Goal: Task Accomplishment & Management: Manage account settings

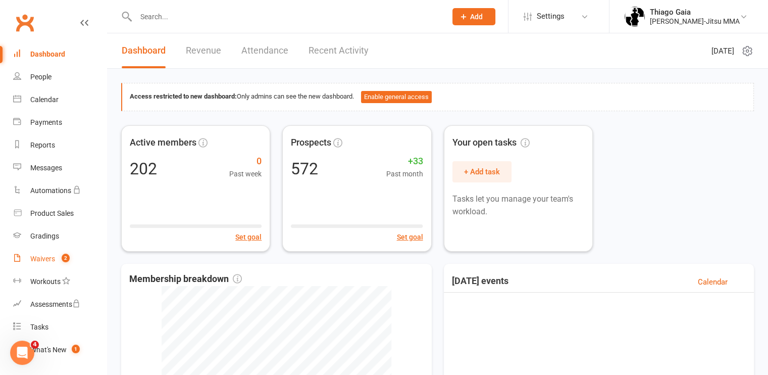
click at [46, 254] on div "Waivers" at bounding box center [42, 258] width 25 height 8
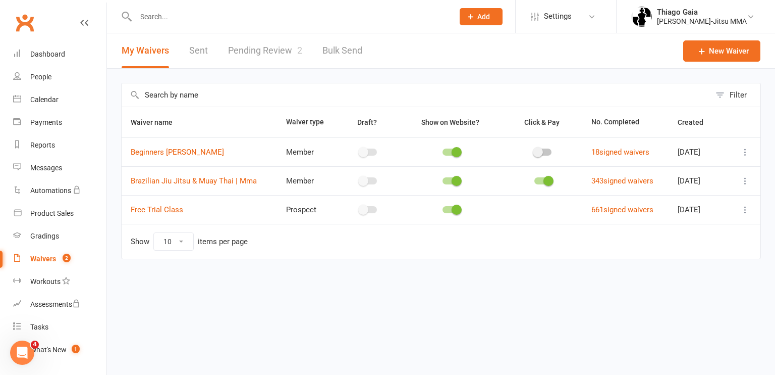
click at [237, 55] on link "Pending Review 2" at bounding box center [265, 50] width 74 height 35
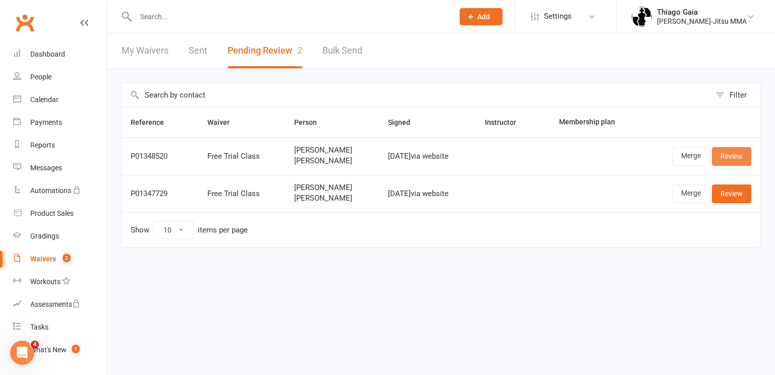
click at [731, 160] on link "Review" at bounding box center [731, 156] width 39 height 18
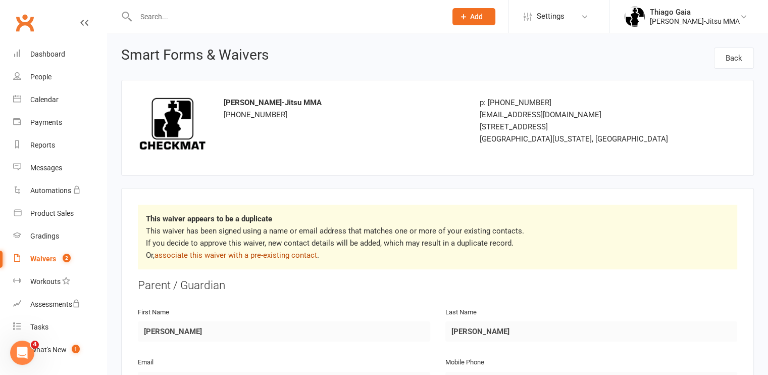
click at [232, 254] on link "associate this waiver with a pre-existing contact" at bounding box center [235, 254] width 163 height 9
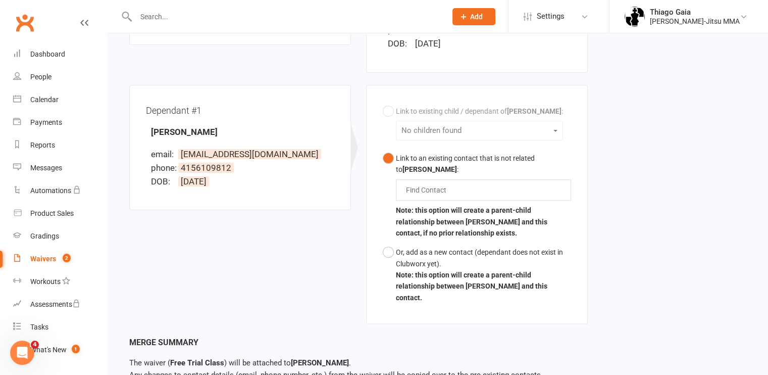
scroll to position [292, 0]
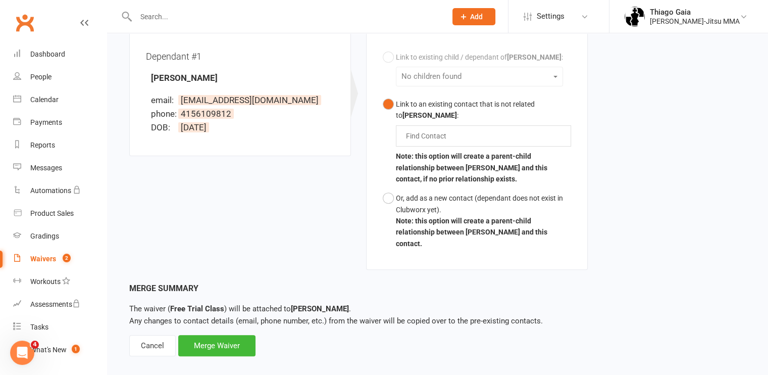
click at [491, 77] on div "Link to existing child / dependant of [PERSON_NAME] : No children found Link to…" at bounding box center [477, 150] width 188 height 206
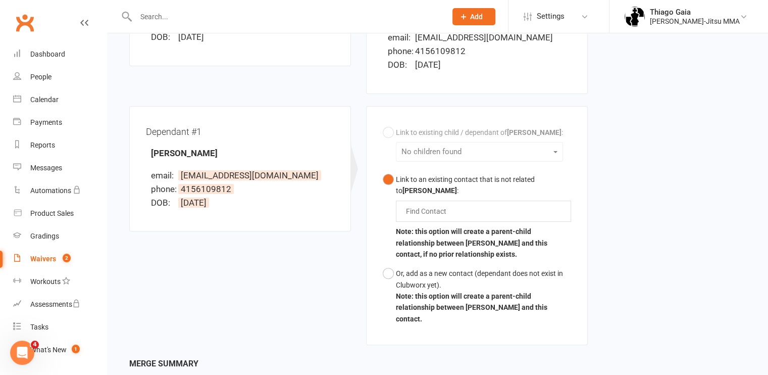
scroll to position [215, 0]
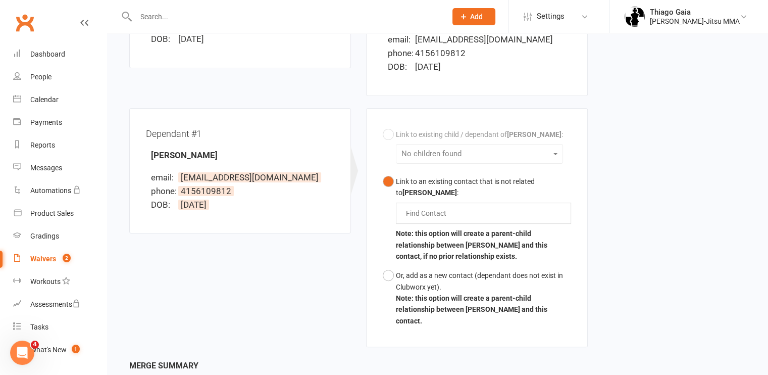
click at [392, 135] on div "Link to existing child / dependant of [PERSON_NAME] : No children found Link to…" at bounding box center [477, 228] width 188 height 206
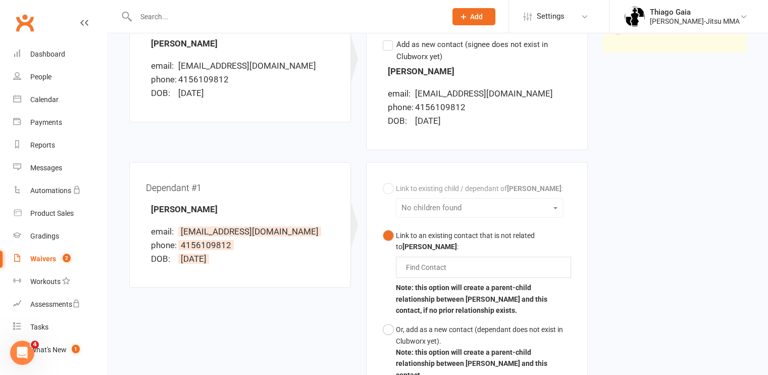
scroll to position [244, 0]
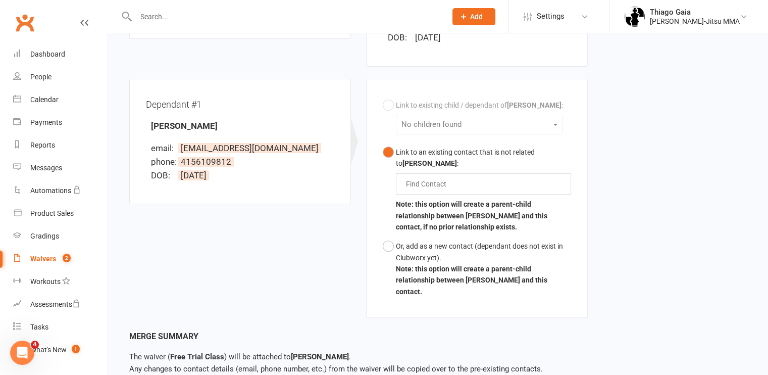
click at [466, 124] on div "Link to existing child / dependant of [PERSON_NAME] : No children found Link to…" at bounding box center [477, 198] width 188 height 206
click at [555, 122] on div "Link to existing child / dependant of [PERSON_NAME] : No children found Link to…" at bounding box center [477, 198] width 188 height 206
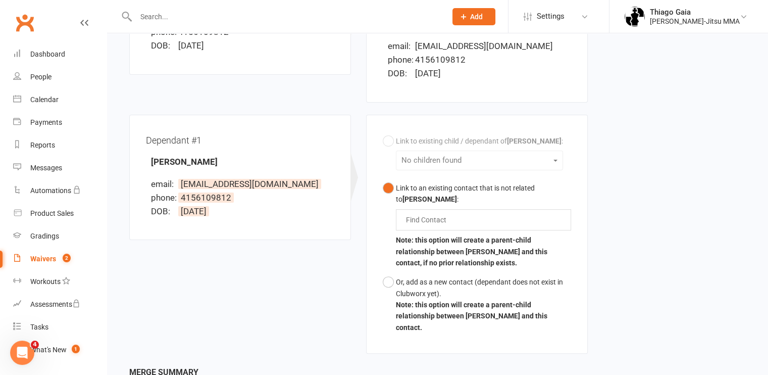
scroll to position [206, 0]
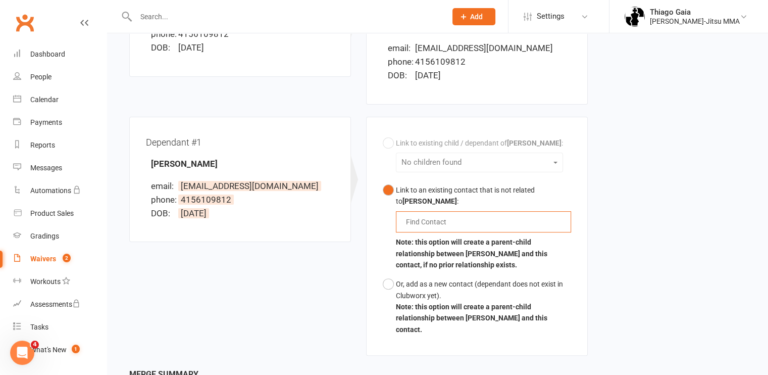
click at [425, 224] on input "text" at bounding box center [428, 222] width 47 height 12
click at [387, 140] on div "Link to existing child / dependant of [PERSON_NAME] : No children found Link to…" at bounding box center [477, 236] width 188 height 206
drag, startPoint x: 387, startPoint y: 140, endPoint x: 365, endPoint y: 184, distance: 49.7
click at [365, 184] on div "Link to existing child / dependant of [PERSON_NAME] : No children found Link to…" at bounding box center [476, 242] width 237 height 251
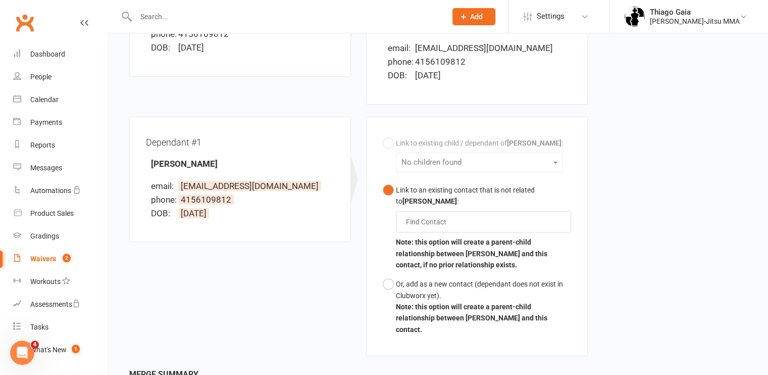
click at [387, 139] on div "Link to existing child / dependant of [PERSON_NAME] : No children found Link to…" at bounding box center [477, 236] width 188 height 206
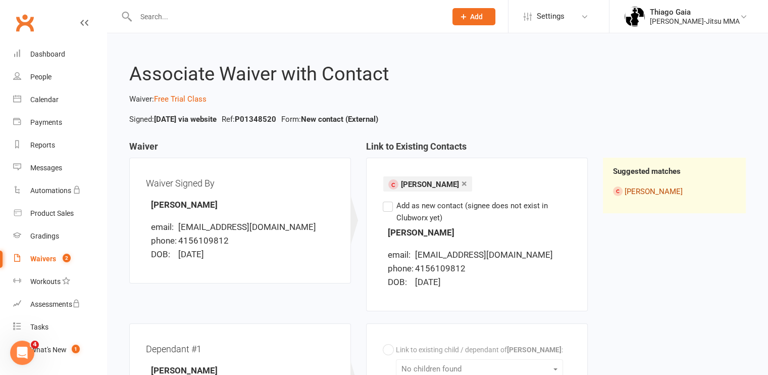
click at [644, 188] on link "[PERSON_NAME]" at bounding box center [654, 191] width 58 height 9
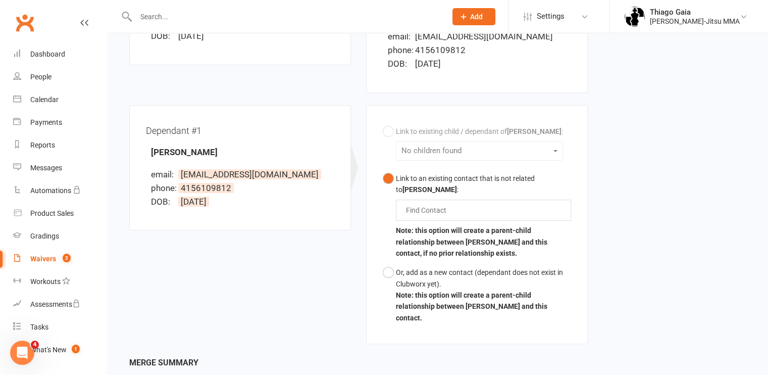
scroll to position [223, 0]
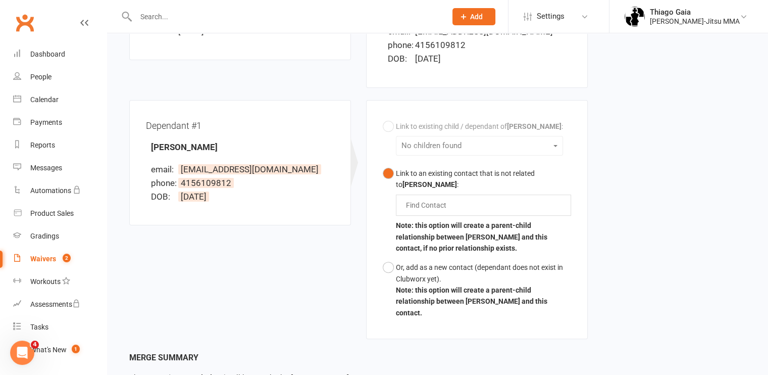
click at [431, 140] on div "Link to existing child / dependant of [PERSON_NAME] : No children found Link to…" at bounding box center [477, 220] width 188 height 206
click at [554, 143] on div "Link to existing child / dependant of [PERSON_NAME] : No children found Link to…" at bounding box center [477, 220] width 188 height 206
click at [390, 169] on button "Link to an existing contact that is not related to [PERSON_NAME] : Find Contact…" at bounding box center [477, 211] width 188 height 94
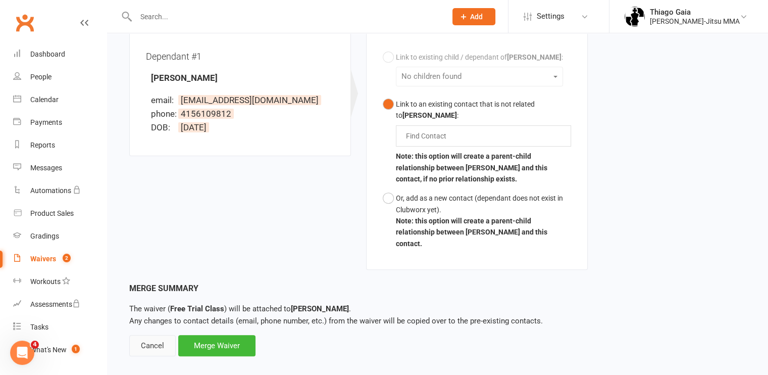
click at [145, 336] on div "Cancel" at bounding box center [152, 345] width 46 height 21
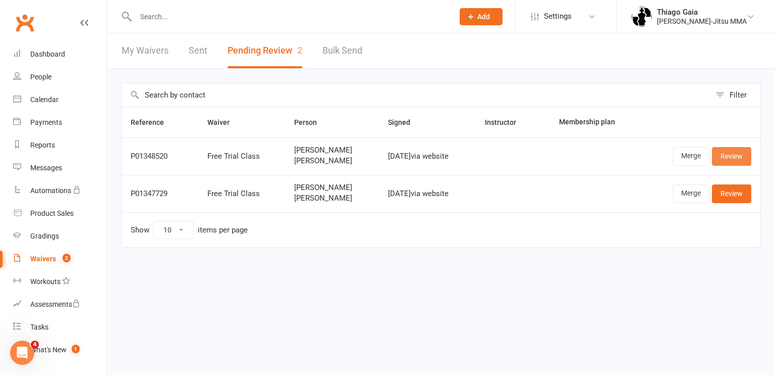
click at [733, 150] on link "Review" at bounding box center [731, 156] width 39 height 18
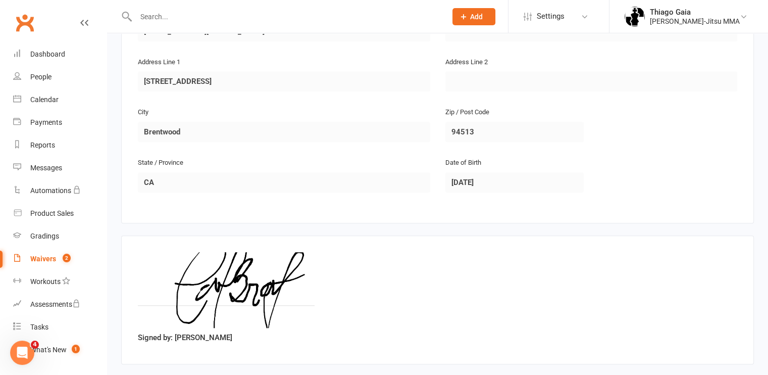
scroll to position [754, 0]
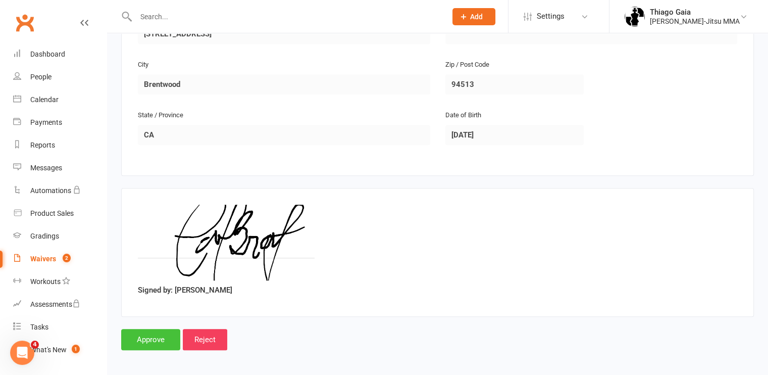
click at [139, 337] on input "Approve" at bounding box center [150, 339] width 59 height 21
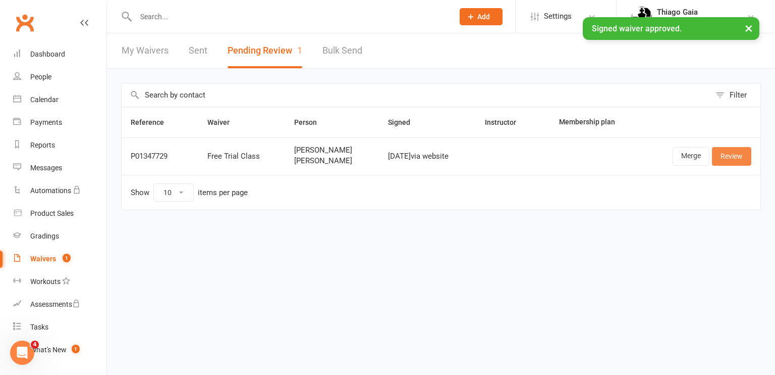
click at [729, 160] on link "Review" at bounding box center [731, 156] width 39 height 18
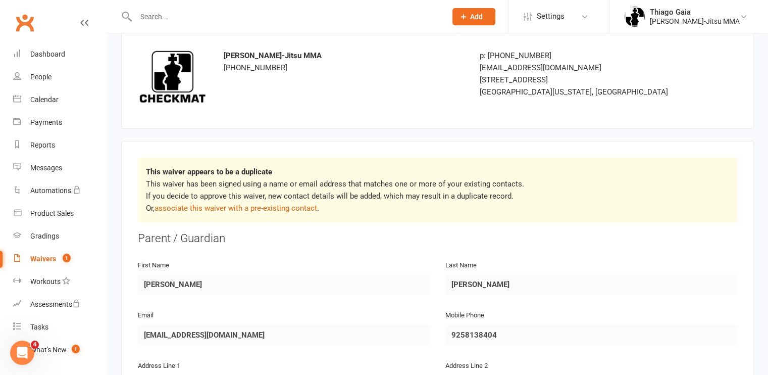
scroll to position [46, 0]
click at [289, 206] on link "associate this waiver with a pre-existing contact" at bounding box center [235, 208] width 163 height 9
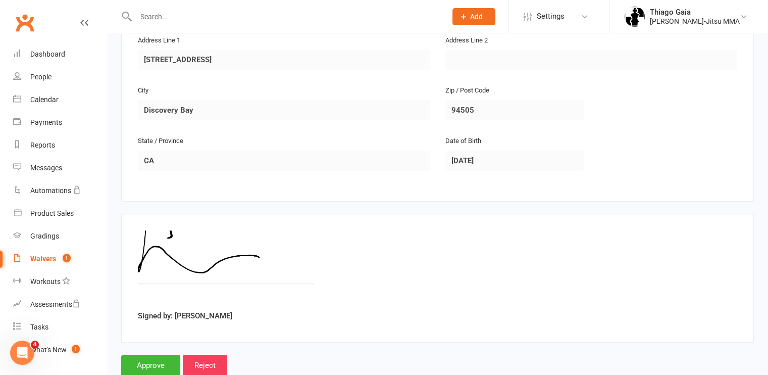
scroll to position [754, 0]
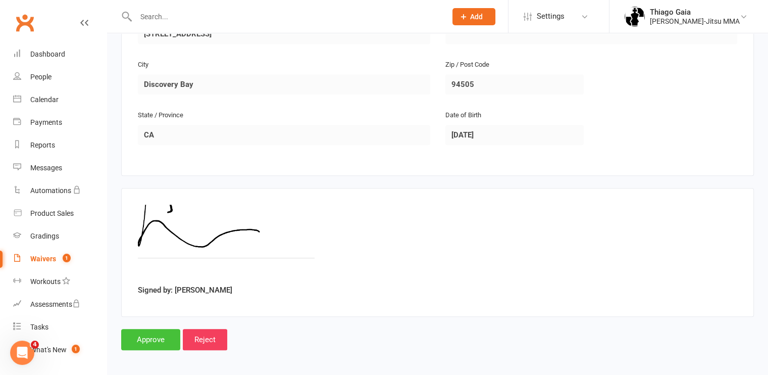
click at [153, 338] on input "Approve" at bounding box center [150, 339] width 59 height 21
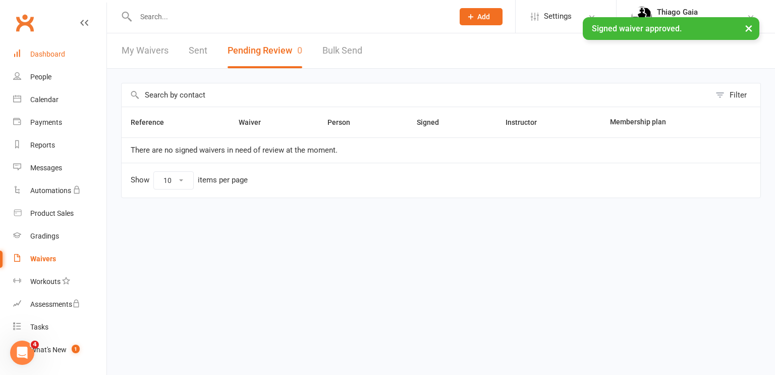
click at [53, 50] on div "Dashboard" at bounding box center [47, 54] width 35 height 8
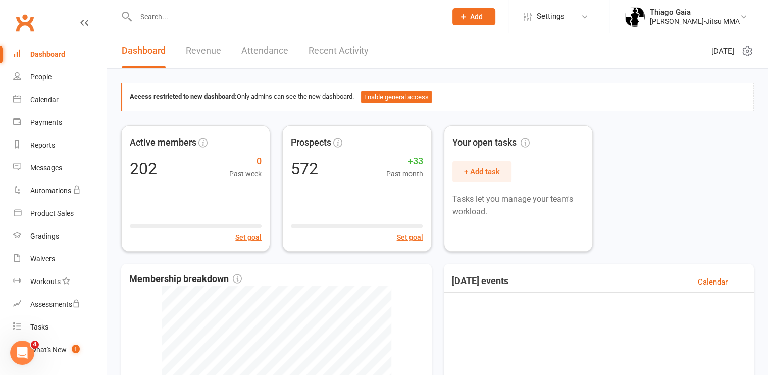
click at [162, 16] on input "text" at bounding box center [286, 17] width 306 height 14
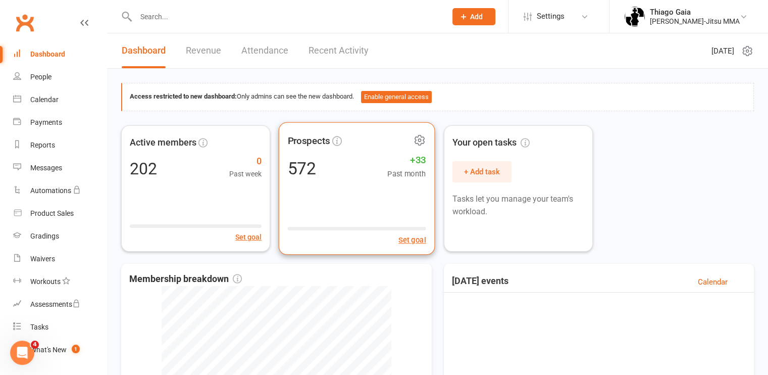
click at [291, 150] on div "Prospects 572 +33 Past month Set goal" at bounding box center [357, 188] width 157 height 133
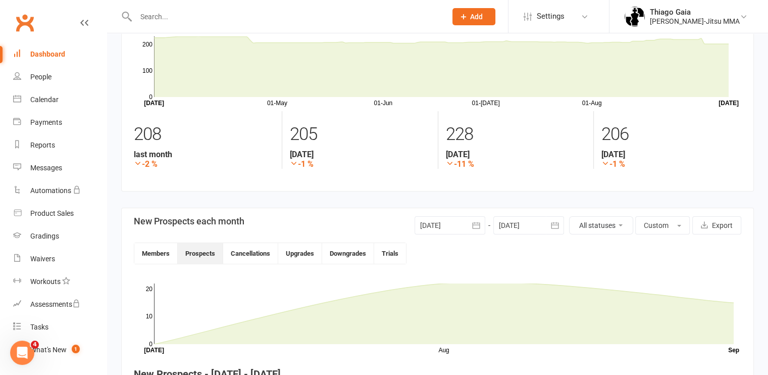
scroll to position [61, 0]
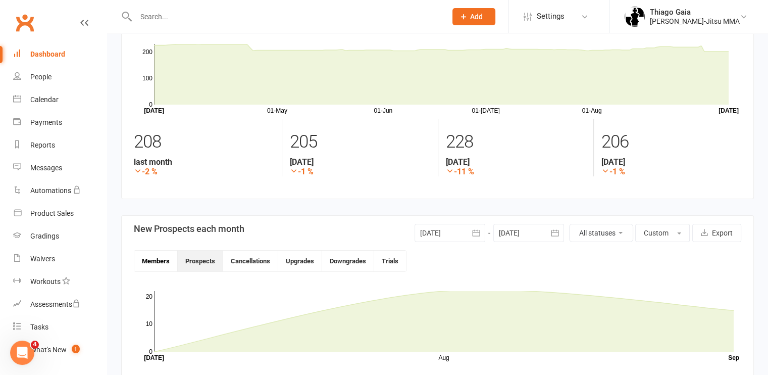
click at [153, 261] on button "Members" at bounding box center [155, 260] width 43 height 21
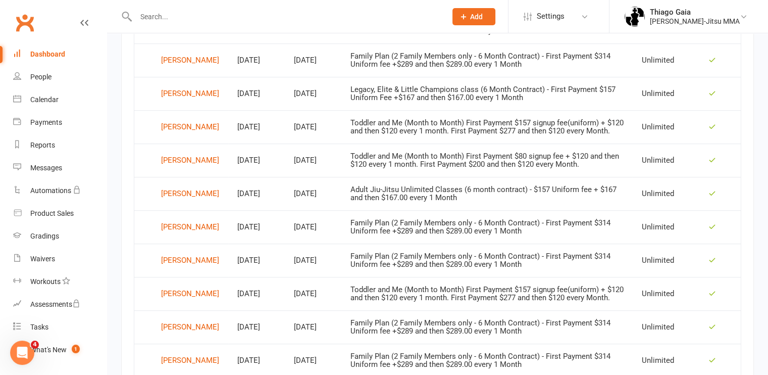
scroll to position [0, 0]
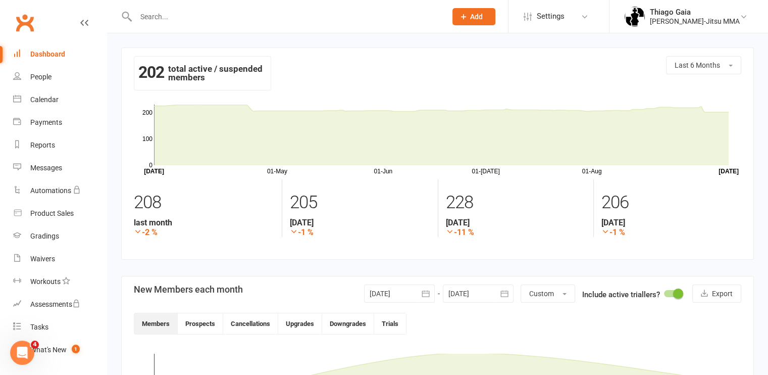
click at [60, 52] on div "Dashboard" at bounding box center [47, 54] width 35 height 8
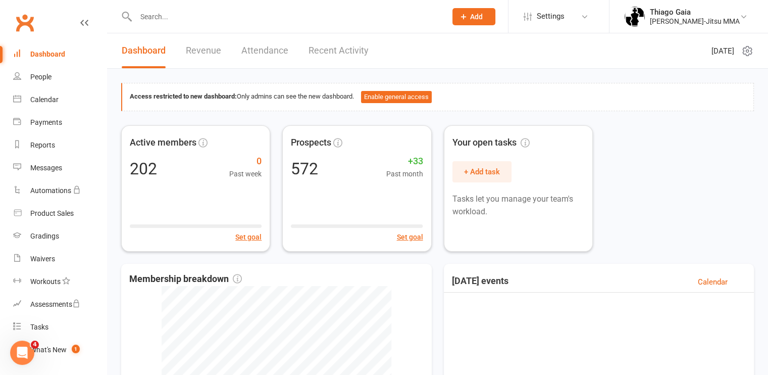
click at [333, 37] on link "Recent Activity" at bounding box center [338, 50] width 60 height 35
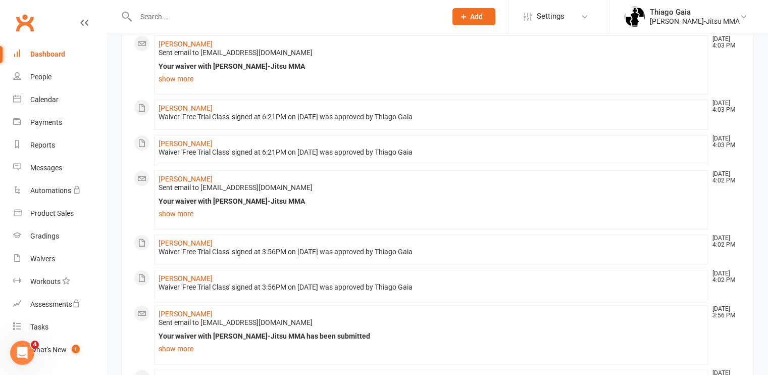
scroll to position [92, 0]
click at [196, 174] on link "[PERSON_NAME]" at bounding box center [186, 178] width 54 height 8
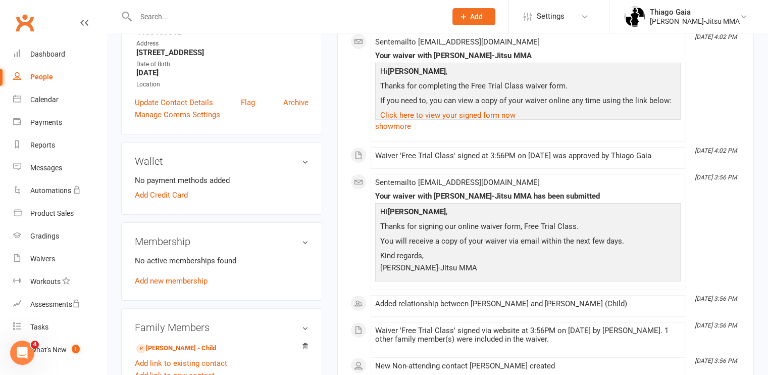
scroll to position [219, 0]
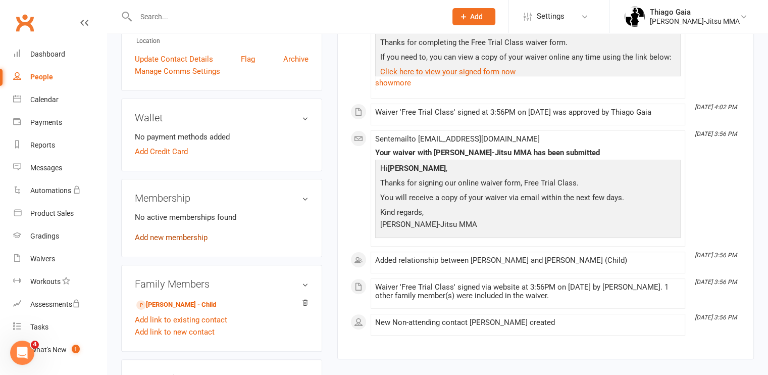
click at [163, 237] on link "Add new membership" at bounding box center [171, 237] width 73 height 9
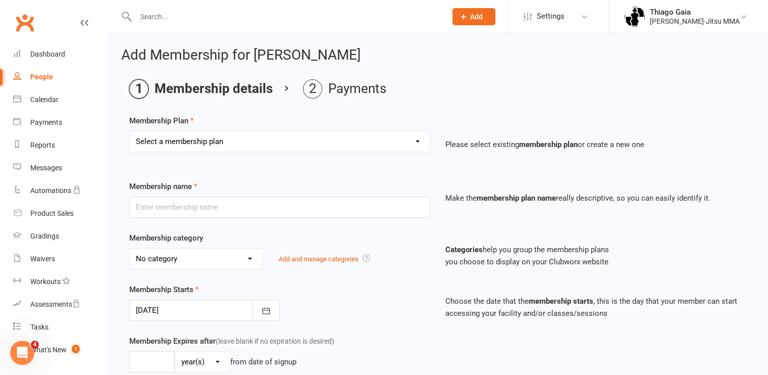
click at [342, 151] on div "Select a membership plan Create new Membership Plan Legacy, Elite & Little Cham…" at bounding box center [279, 141] width 301 height 21
click at [417, 138] on select "Select a membership plan Create new Membership Plan Legacy, Elite & Little Cham…" at bounding box center [280, 141] width 300 height 20
select select "1"
click at [130, 131] on select "Select a membership plan Create new Membership Plan Legacy, Elite & Little Cham…" at bounding box center [280, 141] width 300 height 20
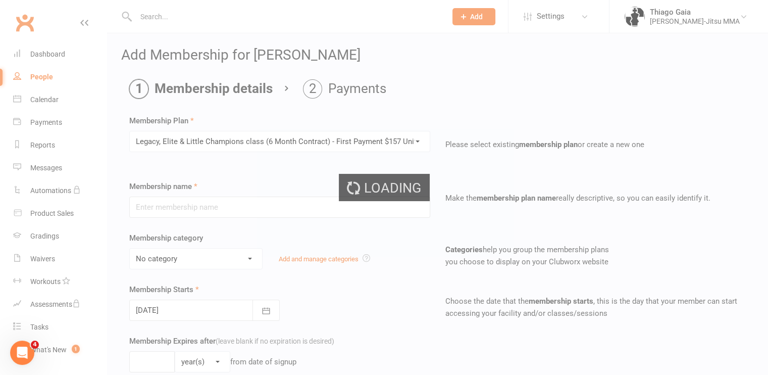
type input "Legacy, Elite & Little Champions class (6 Month Contract) - First Payment $157 …"
select select "3"
type input "0"
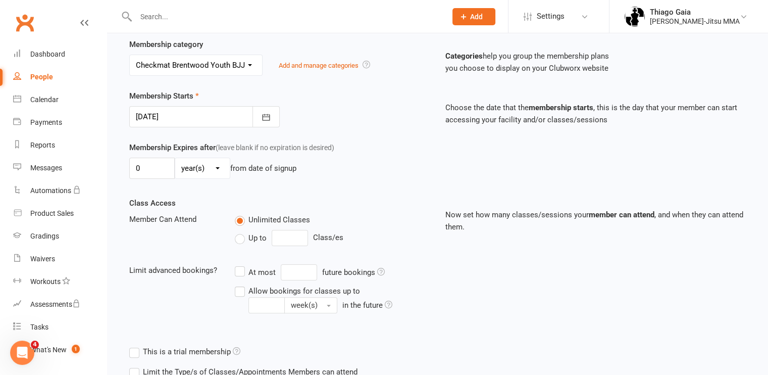
scroll to position [285, 0]
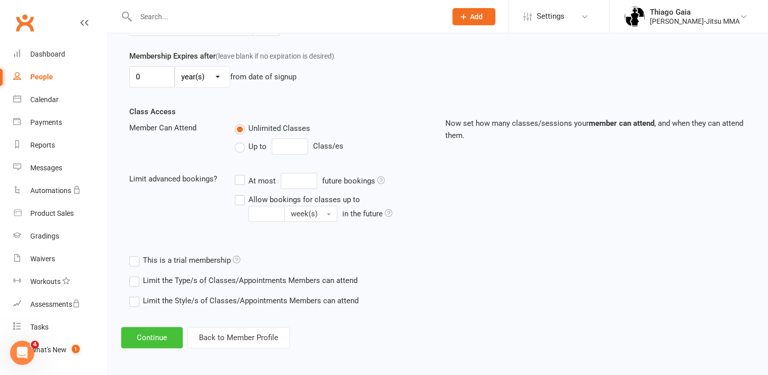
click at [159, 341] on button "Continue" at bounding box center [152, 337] width 62 height 21
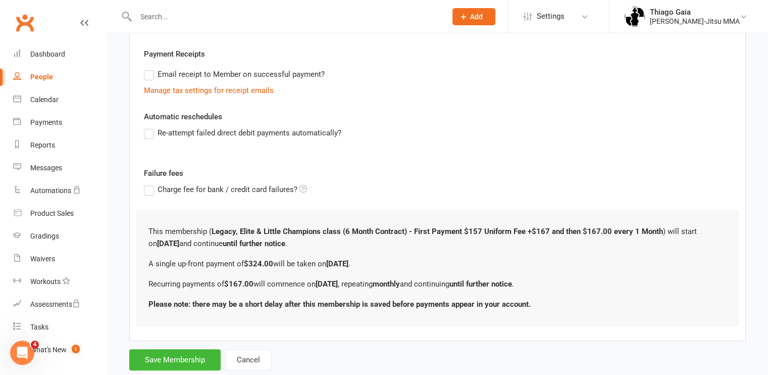
scroll to position [0, 0]
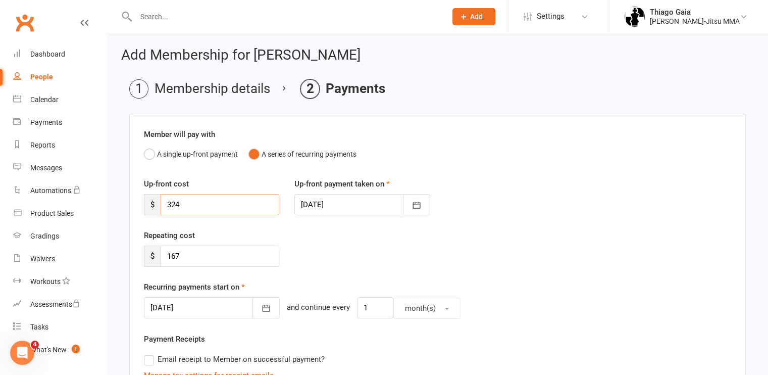
click at [224, 202] on input "324" at bounding box center [220, 204] width 119 height 21
type input "3"
type input "140"
click at [192, 263] on input "167" at bounding box center [220, 255] width 119 height 21
type input "140"
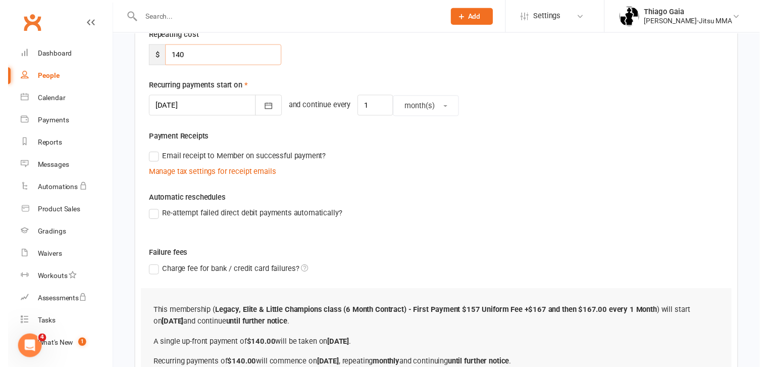
scroll to position [310, 0]
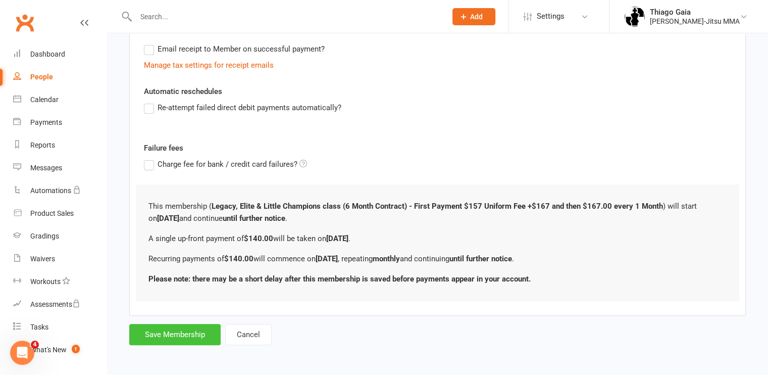
click at [185, 331] on button "Save Membership" at bounding box center [174, 334] width 91 height 21
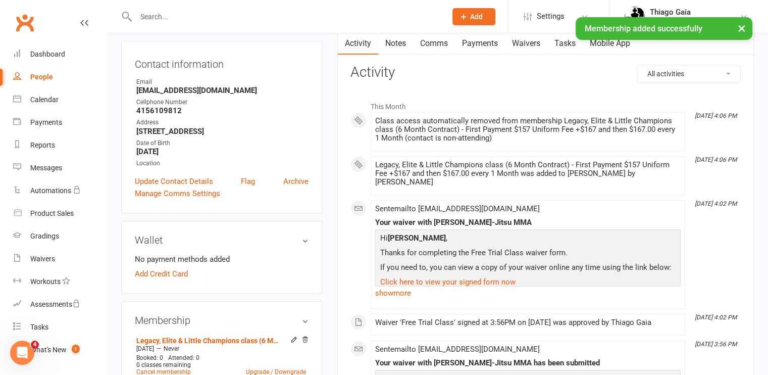
scroll to position [107, 0]
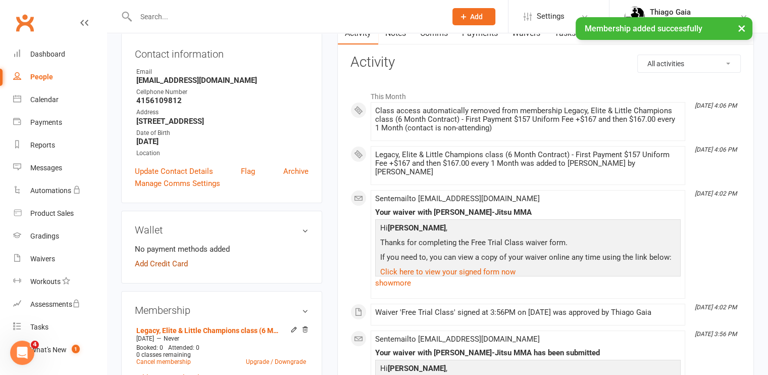
click at [153, 263] on link "Add Credit Card" at bounding box center [161, 263] width 53 height 12
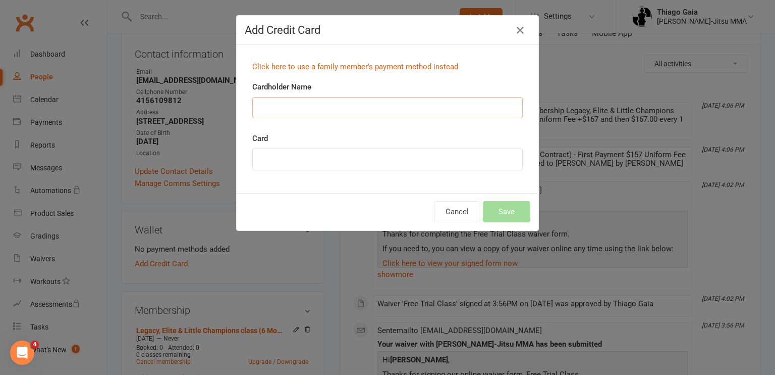
click at [271, 108] on input "Cardholder Name" at bounding box center [387, 107] width 271 height 21
type input "r"
type input "[PERSON_NAME]"
click at [517, 201] on button "Save" at bounding box center [506, 211] width 47 height 21
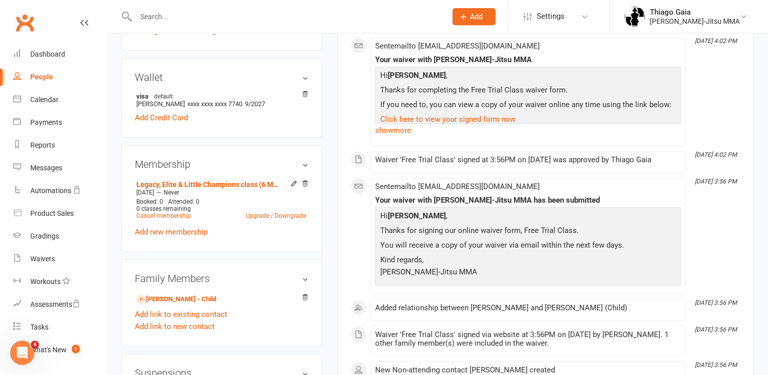
scroll to position [260, 0]
click at [192, 297] on link "[PERSON_NAME] - Child" at bounding box center [176, 298] width 80 height 11
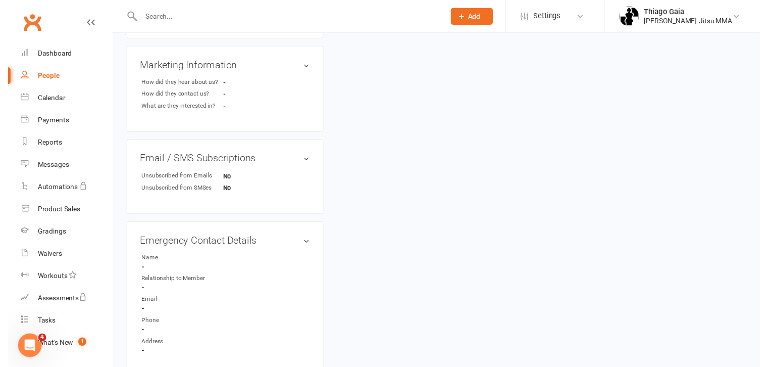
scroll to position [447, 0]
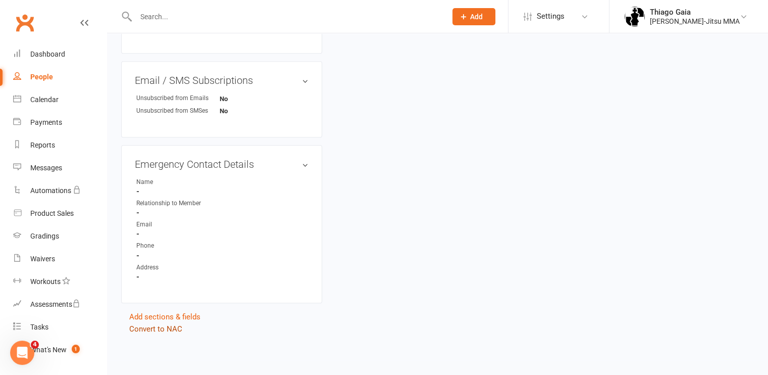
click at [157, 330] on link "Convert to NAC" at bounding box center [155, 328] width 53 height 9
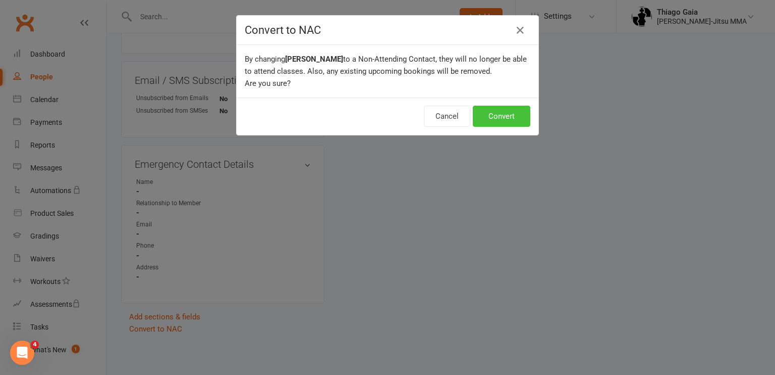
click at [511, 116] on button "Convert" at bounding box center [502, 116] width 58 height 21
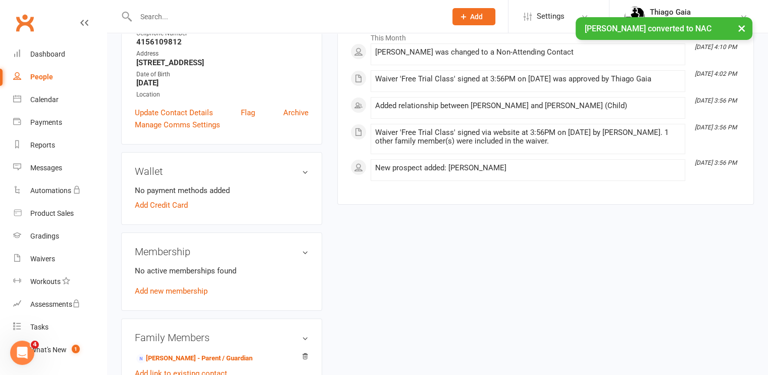
scroll to position [166, 0]
click at [168, 291] on link "Add new membership" at bounding box center [171, 290] width 73 height 9
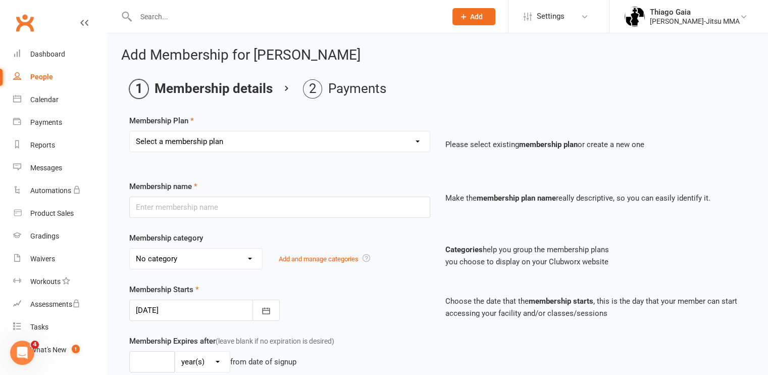
click at [413, 140] on select "Select a membership plan Create new Membership Plan Legacy, Elite & Little Cham…" at bounding box center [280, 141] width 300 height 20
select select "1"
click at [130, 131] on select "Select a membership plan Create new Membership Plan Legacy, Elite & Little Cham…" at bounding box center [280, 141] width 300 height 20
type input "Legacy, Elite & Little Champions class (6 Month Contract) - First Payment $157 …"
select select "3"
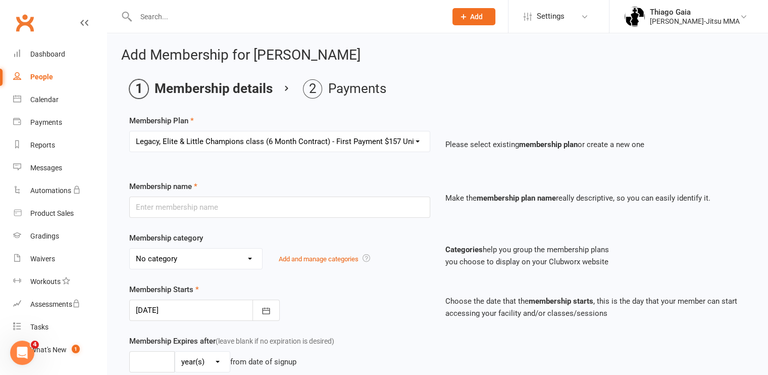
type input "0"
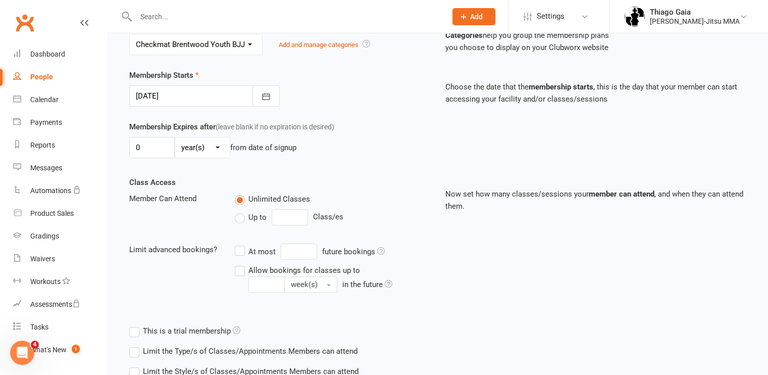
scroll to position [285, 0]
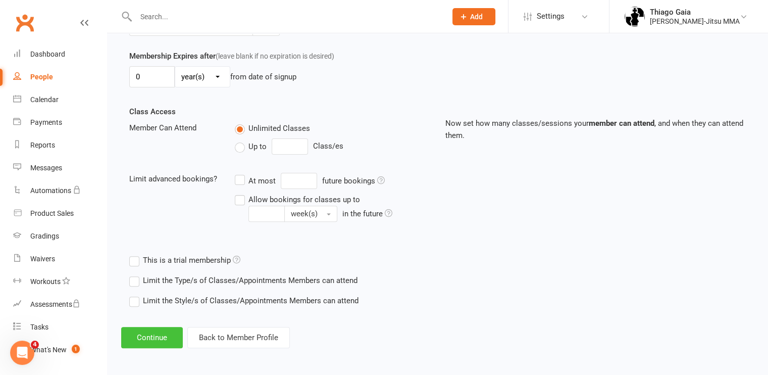
click at [166, 332] on button "Continue" at bounding box center [152, 337] width 62 height 21
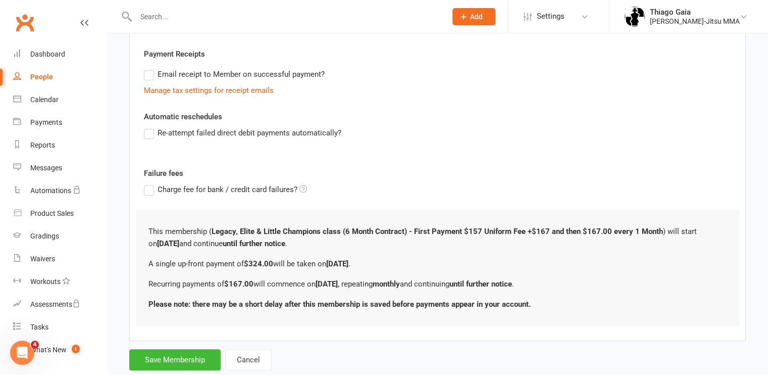
scroll to position [0, 0]
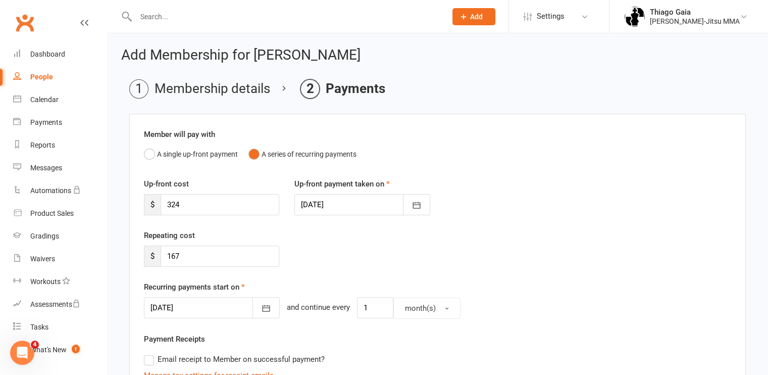
click at [203, 190] on div "Up-front cost $ 324" at bounding box center [211, 196] width 150 height 37
click at [198, 202] on input "324" at bounding box center [220, 204] width 119 height 21
type input "3"
click at [180, 255] on input "167" at bounding box center [220, 255] width 119 height 21
type input "1"
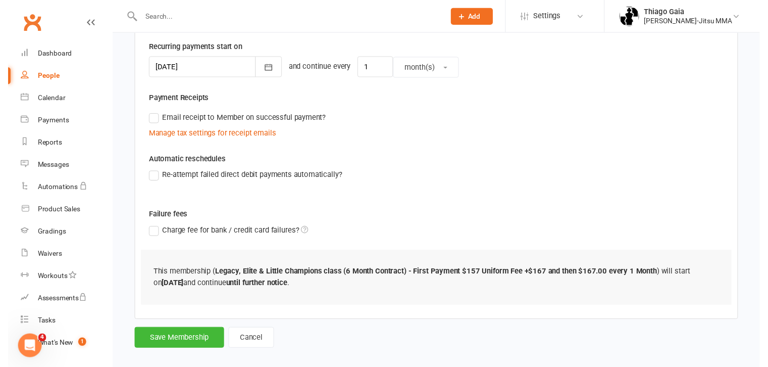
scroll to position [249, 0]
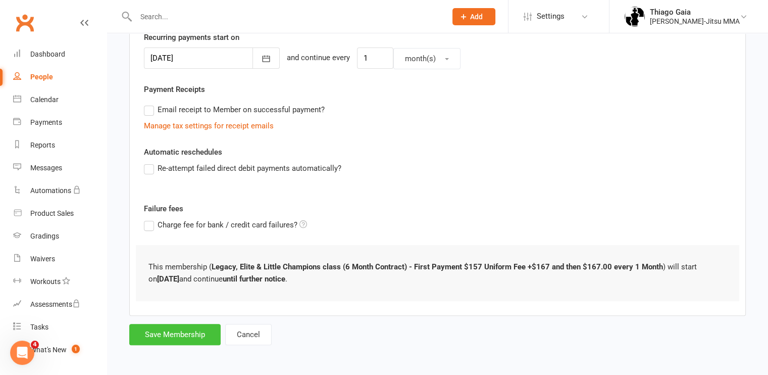
click at [170, 335] on button "Save Membership" at bounding box center [174, 334] width 91 height 21
type input "0"
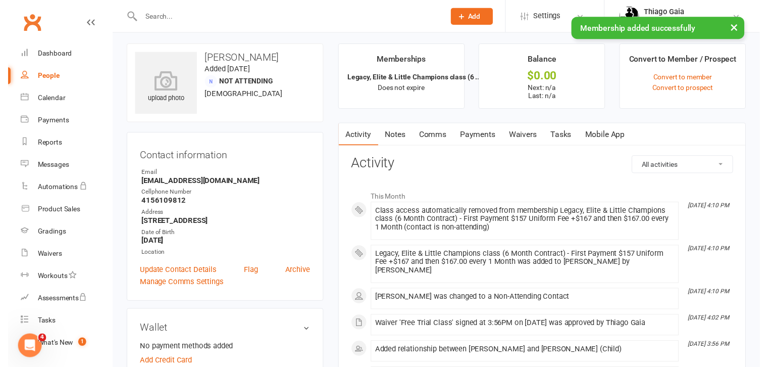
scroll to position [4, 0]
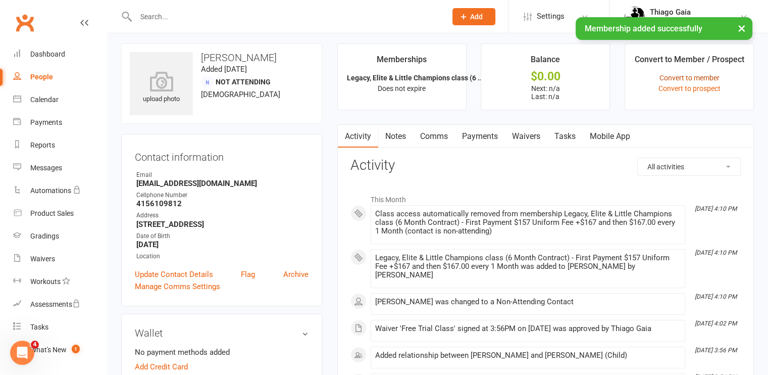
click at [702, 77] on link "Convert to member" at bounding box center [689, 78] width 60 height 8
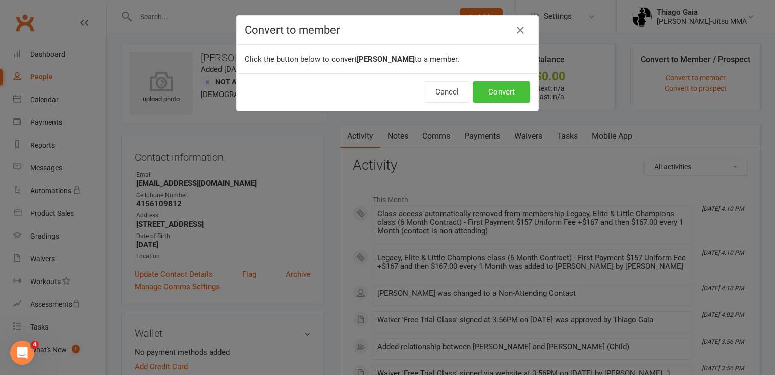
click at [488, 90] on button "Convert" at bounding box center [502, 91] width 58 height 21
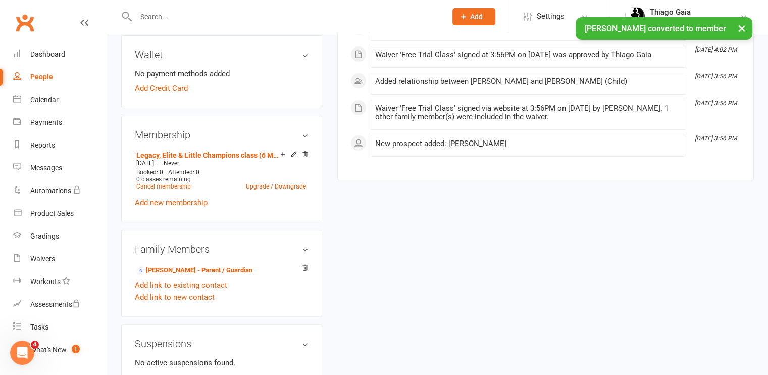
scroll to position [305, 0]
click at [187, 268] on link "[PERSON_NAME] - Parent / Guardian" at bounding box center [194, 270] width 116 height 11
